Goal: Check status: Check status

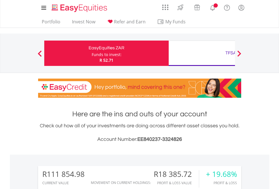
scroll to position [54, 89]
click at [92, 53] on div "Funds to invest:" at bounding box center [107, 55] width 30 height 6
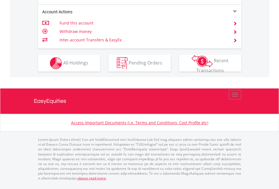
scroll to position [552, 0]
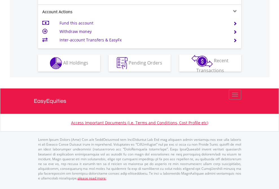
scroll to position [552, 0]
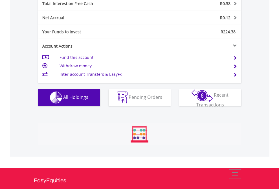
scroll to position [54, 89]
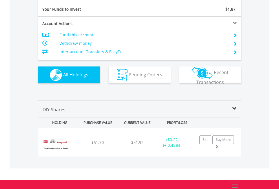
scroll to position [628, 0]
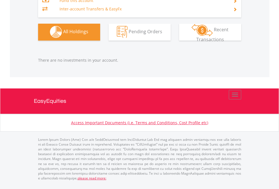
scroll to position [54, 89]
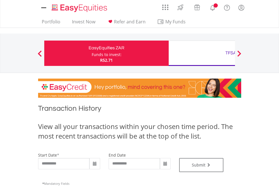
type input "**********"
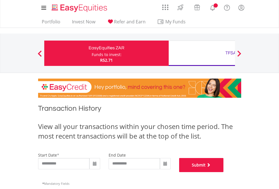
click at [224, 172] on button "Submit" at bounding box center [201, 165] width 45 height 14
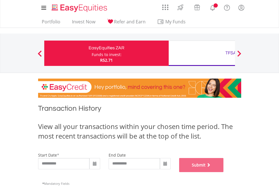
scroll to position [229, 0]
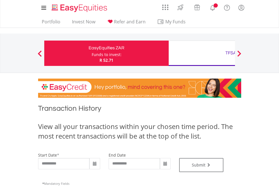
click at [202, 53] on div "TFSA" at bounding box center [231, 53] width 118 height 8
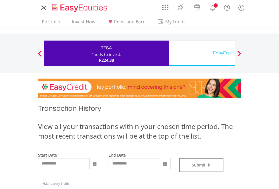
type input "**********"
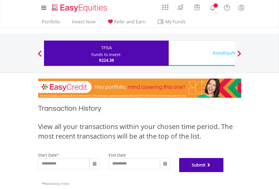
click at [224, 172] on button "Submit" at bounding box center [201, 165] width 45 height 14
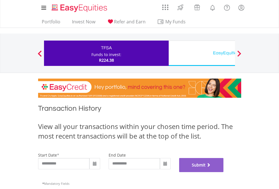
scroll to position [229, 0]
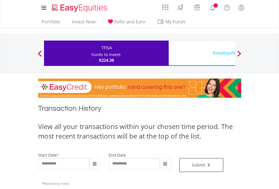
click at [202, 53] on div "EasyEquities USD" at bounding box center [231, 53] width 118 height 8
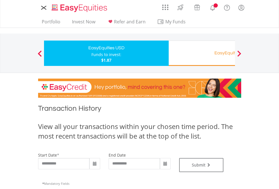
type input "**********"
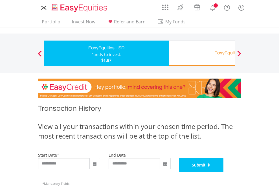
click at [224, 172] on button "Submit" at bounding box center [201, 165] width 45 height 14
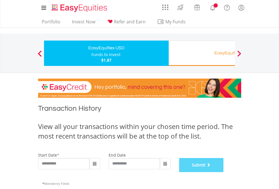
scroll to position [229, 0]
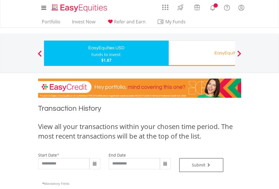
click at [202, 53] on div "EasyEquities RA" at bounding box center [231, 53] width 118 height 8
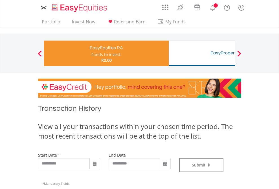
type input "**********"
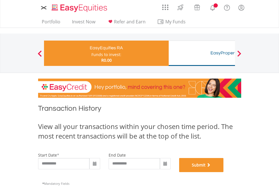
click at [224, 172] on button "Submit" at bounding box center [201, 165] width 45 height 14
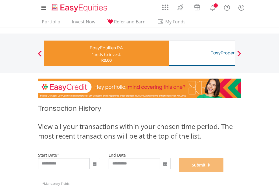
scroll to position [229, 0]
